Goal: Complete application form

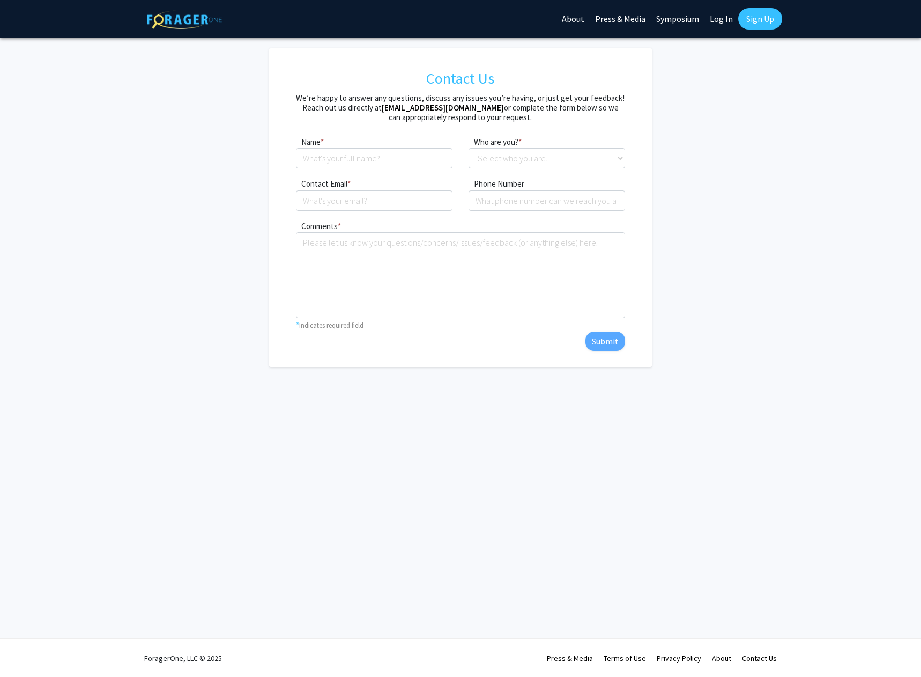
click at [394, 147] on div "Name * required" at bounding box center [374, 152] width 173 height 34
click at [380, 159] on input at bounding box center [374, 158] width 157 height 20
click at [352, 157] on input at bounding box center [374, 158] width 157 height 20
type input "[PERSON_NAME]"
click at [517, 172] on div "Name * required [PERSON_NAME] Who are you? * required Select who you are. Stude…" at bounding box center [460, 156] width 345 height 42
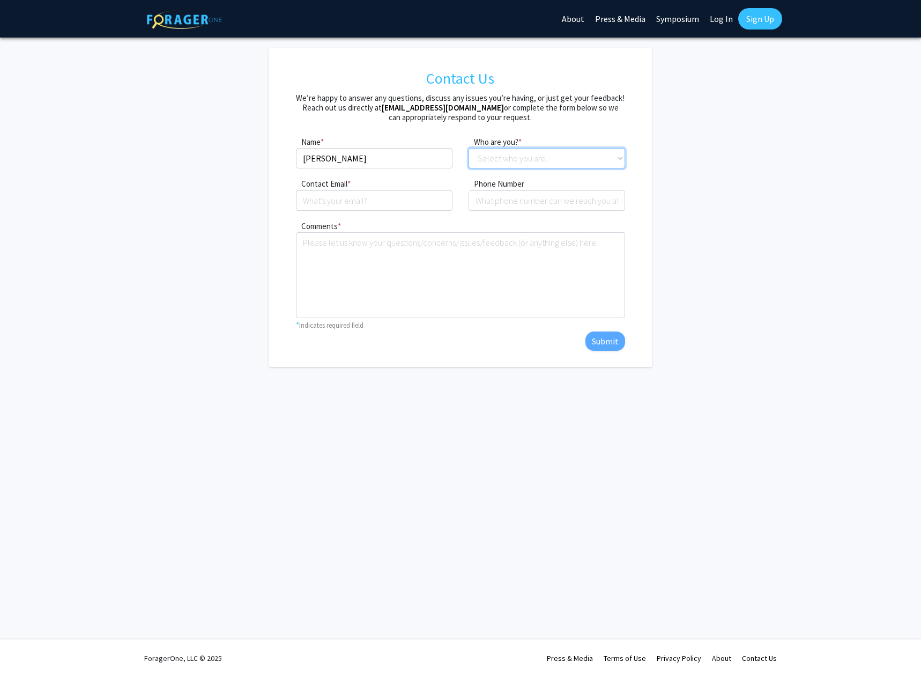
click at [517, 164] on select "Select who you are. Student Faculty Administrator Other" at bounding box center [547, 158] width 157 height 20
select select "student"
click at [469, 148] on select "Select who you are. Student Faculty Administrator Other" at bounding box center [547, 158] width 157 height 20
click at [388, 196] on input "Contact Email" at bounding box center [374, 200] width 157 height 20
type input "[EMAIL_ADDRESS][DOMAIN_NAME]"
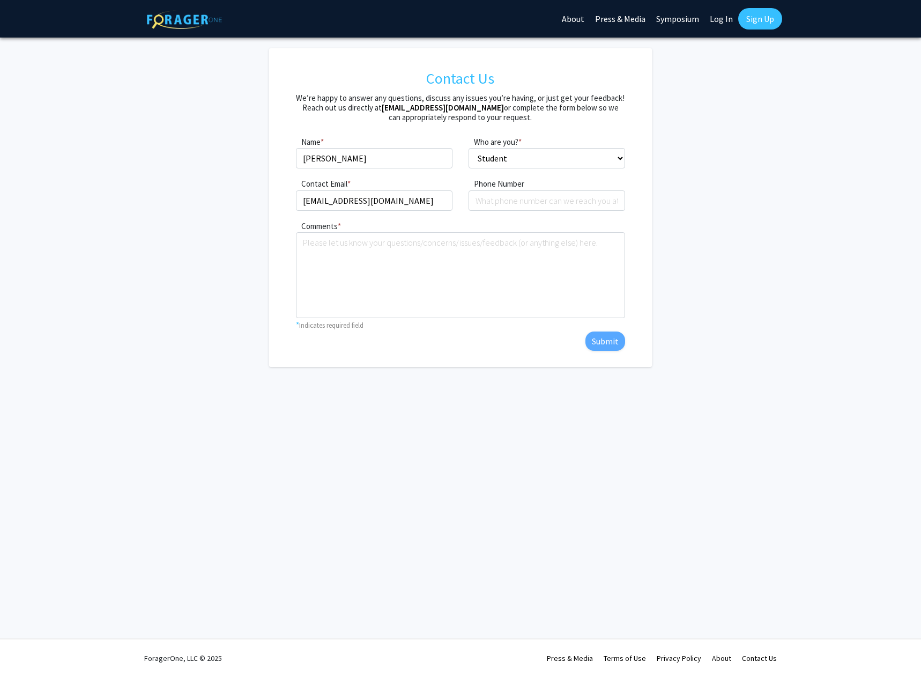
click at [177, 221] on form "Contact Us We’re happy to answer any questions, discuss any issues you’re havin…" at bounding box center [461, 207] width 574 height 318
click at [494, 208] on input "tel" at bounding box center [547, 200] width 157 height 20
type input "[PHONE_NUMBER]"
click at [226, 239] on form "Contact Us We’re happy to answer any questions, discuss any issues you’re havin…" at bounding box center [461, 207] width 574 height 318
click at [770, 21] on link "Sign Up" at bounding box center [760, 18] width 44 height 21
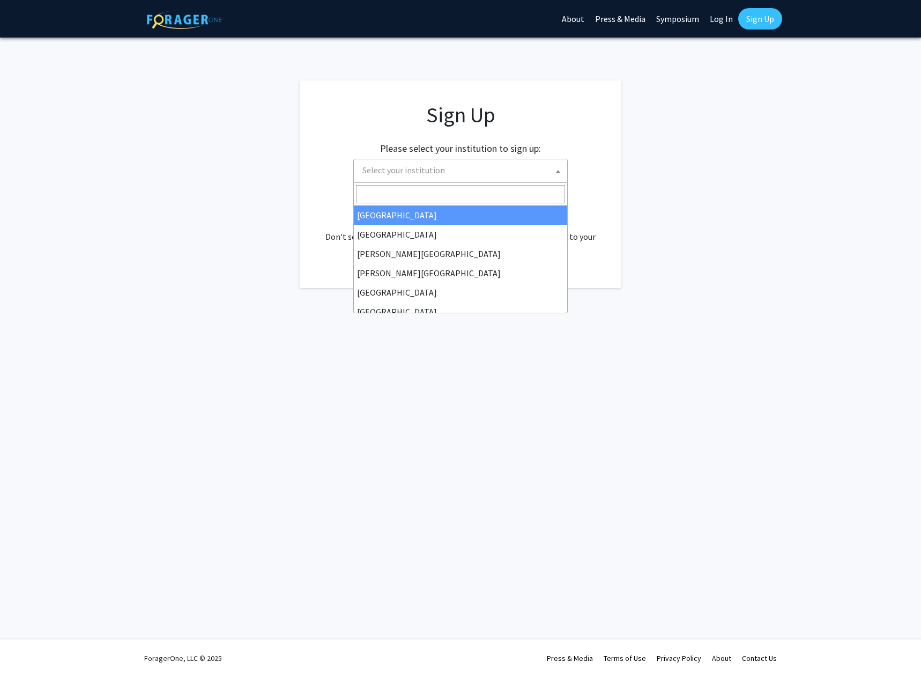
click at [526, 174] on span "Select your institution" at bounding box center [462, 170] width 209 height 22
click at [641, 163] on app-signup "Sign Up Please select your institution to sign up: [GEOGRAPHIC_DATA] [GEOGRAPHI…" at bounding box center [460, 183] width 921 height 207
click at [533, 162] on span "Select your institution" at bounding box center [462, 170] width 209 height 22
click at [632, 176] on app-signup "Sign Up Please select your institution to sign up: [GEOGRAPHIC_DATA] [GEOGRAPHI…" at bounding box center [460, 183] width 921 height 207
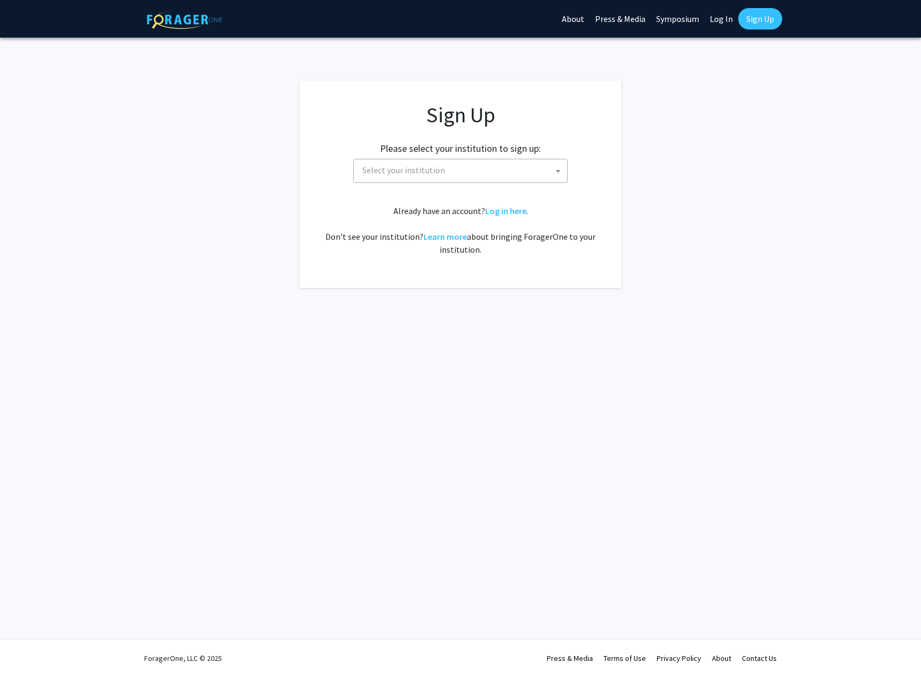
click at [501, 166] on span "Select your institution" at bounding box center [462, 170] width 209 height 22
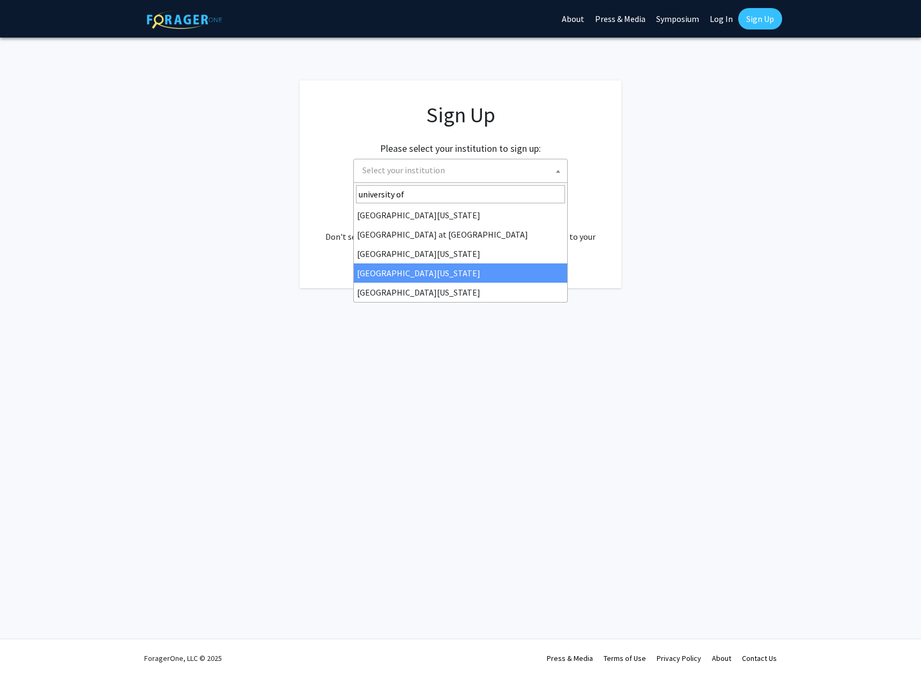
type input "university of"
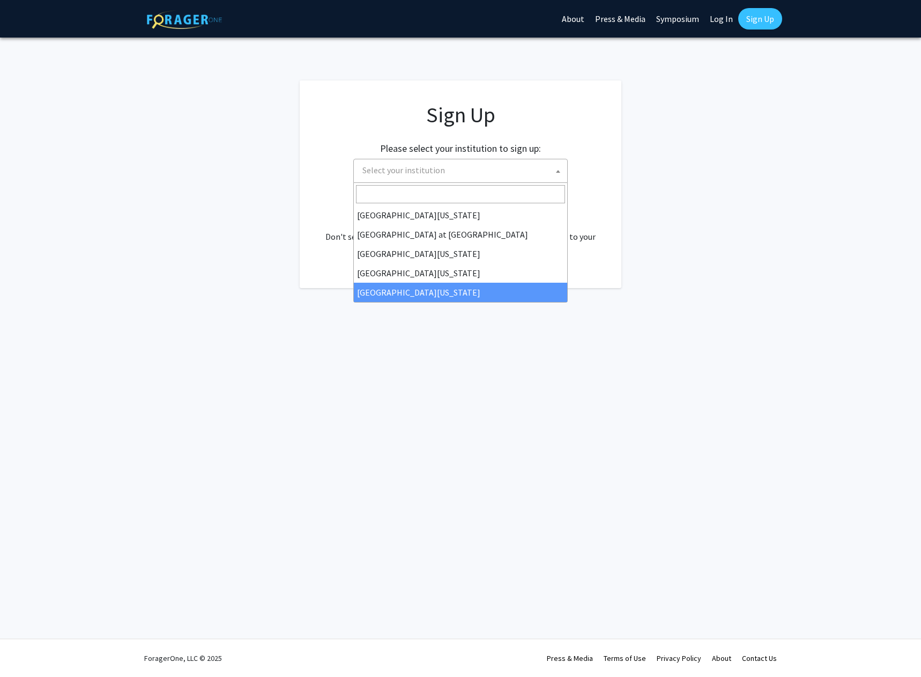
click at [436, 367] on div "Skip navigation About Press & Media Symposium Log In Sign Up Complete your prof…" at bounding box center [460, 338] width 921 height 677
